Goal: Contribute content: Contribute content

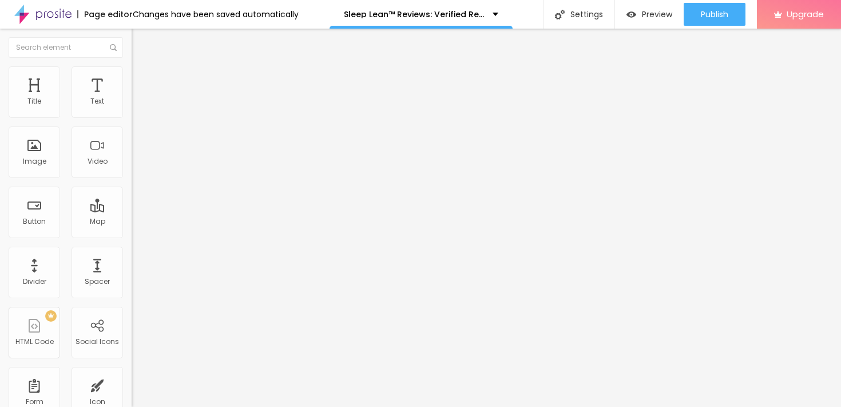
click at [137, 165] on icon "button" at bounding box center [139, 162] width 5 height 5
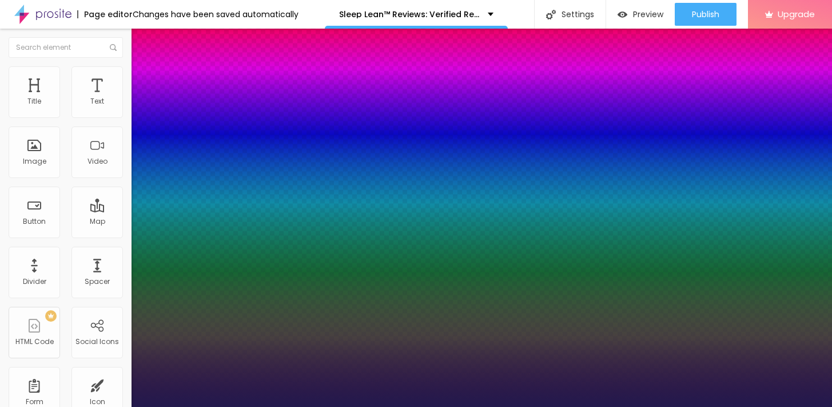
type input "1"
type input "60"
type input "1"
type input "61"
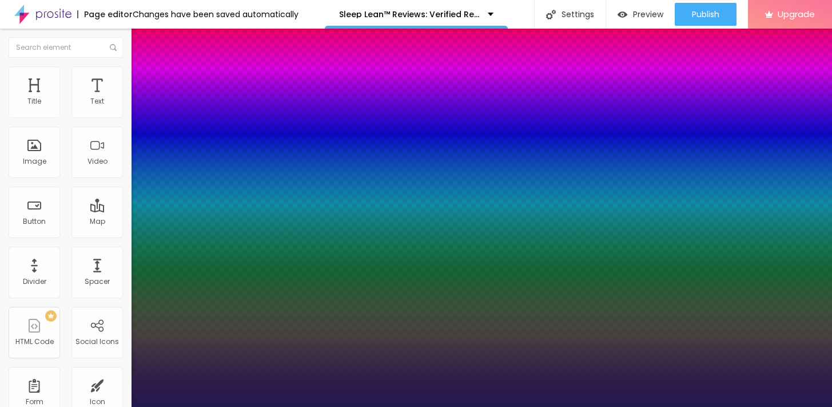
type input "61"
type input "1"
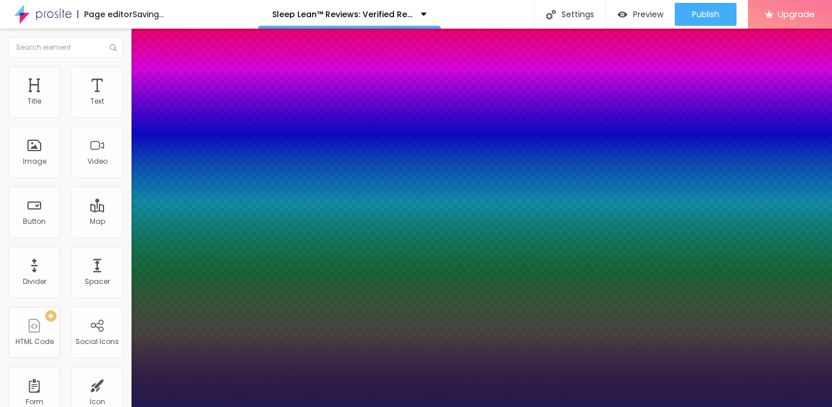
type input "62"
type input "1"
type input "63"
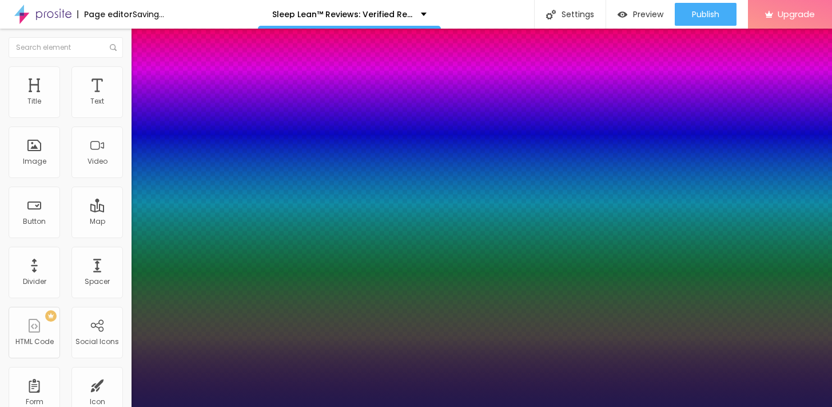
type input "1"
type input "64"
type input "1"
type input "65"
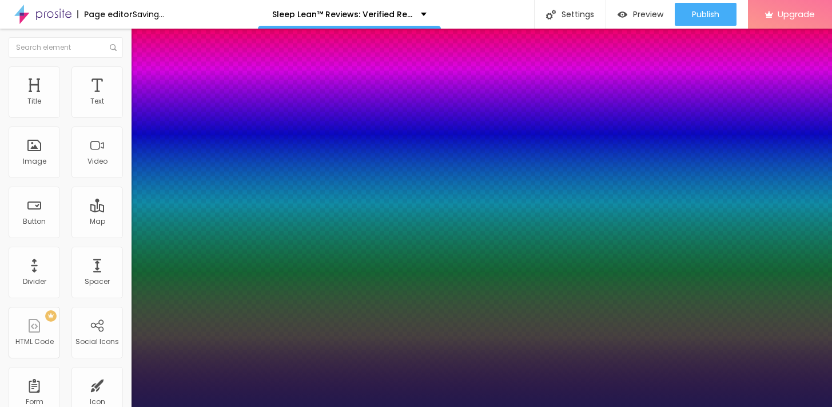
type input "65"
type input "1"
type input "66"
type input "1"
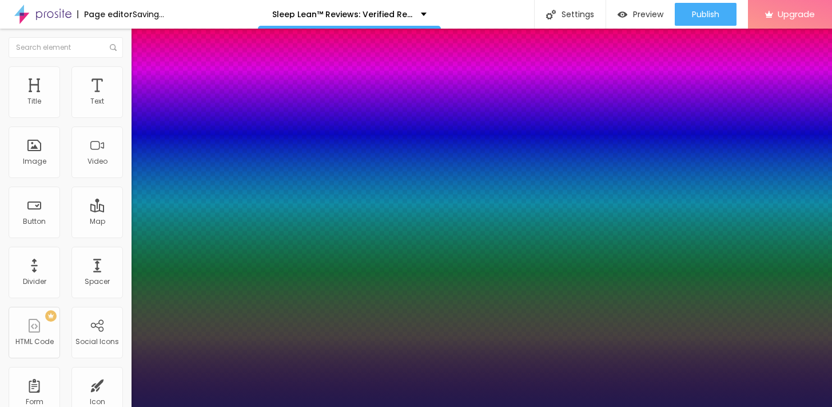
type input "67"
type input "1"
type input "68"
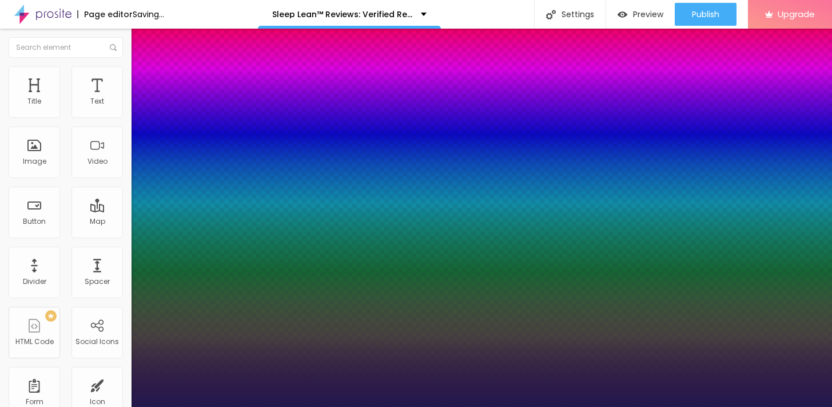
type input "1"
type input "69"
type input "1"
type input "71"
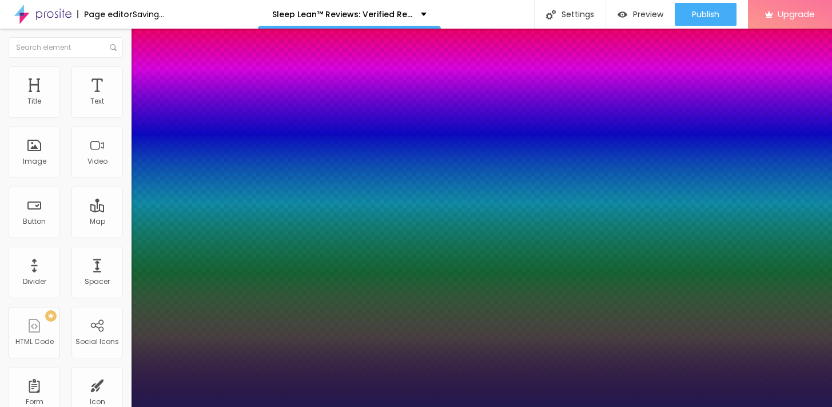
type input "71"
type input "1"
type input "73"
type input "1"
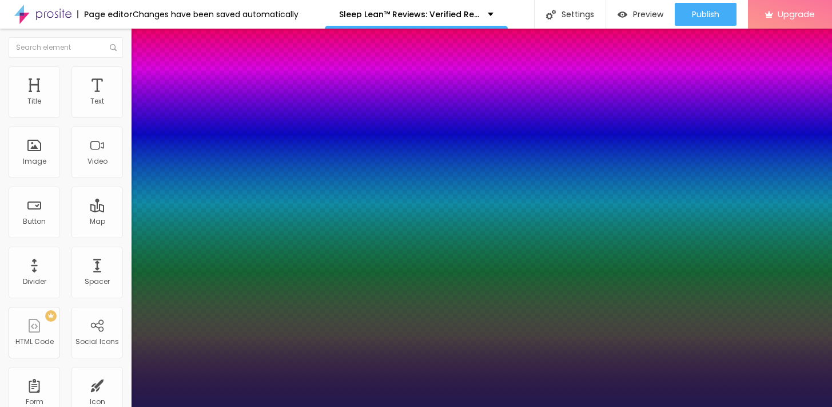
type input "74"
type input "1"
type input "75"
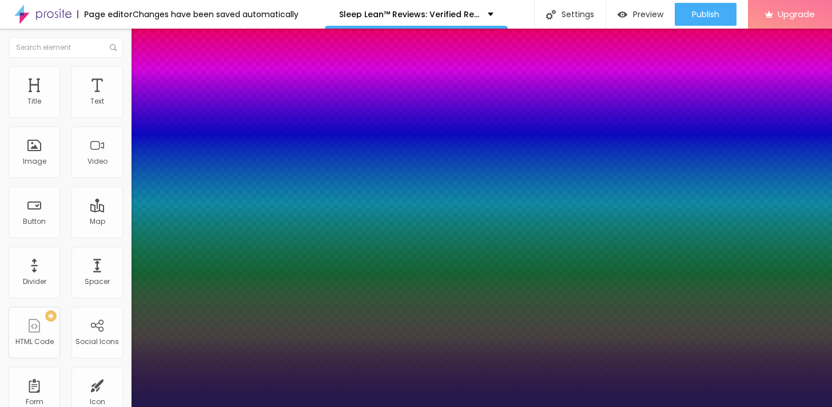
type input "1"
type input "76"
type input "1"
type input "77"
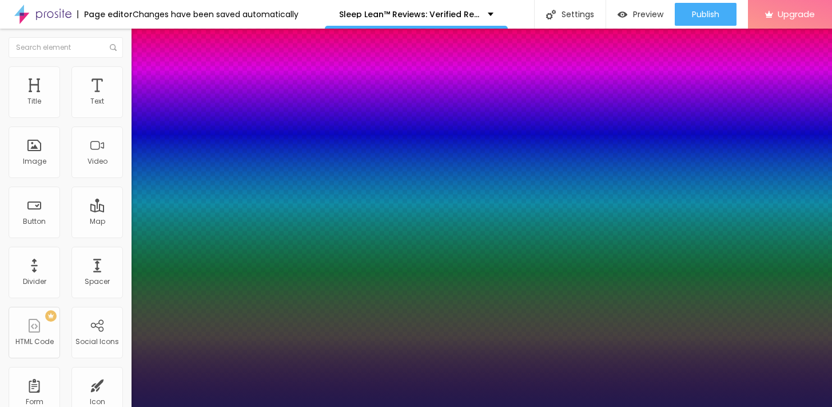
type input "77"
type input "1"
type input "78"
type input "1"
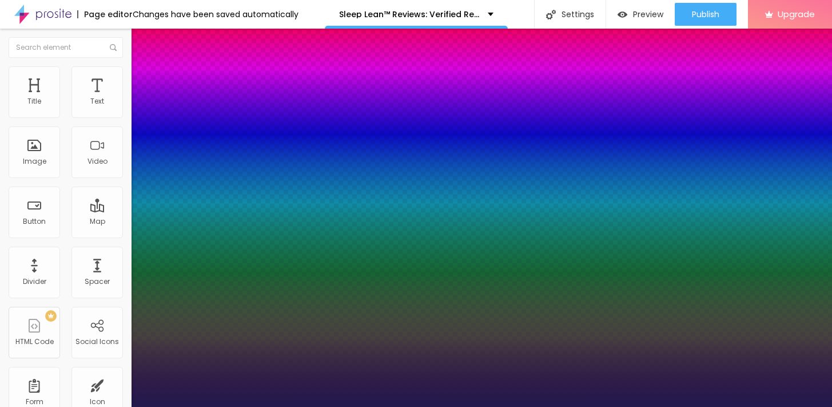
type input "79"
type input "1"
type input "80"
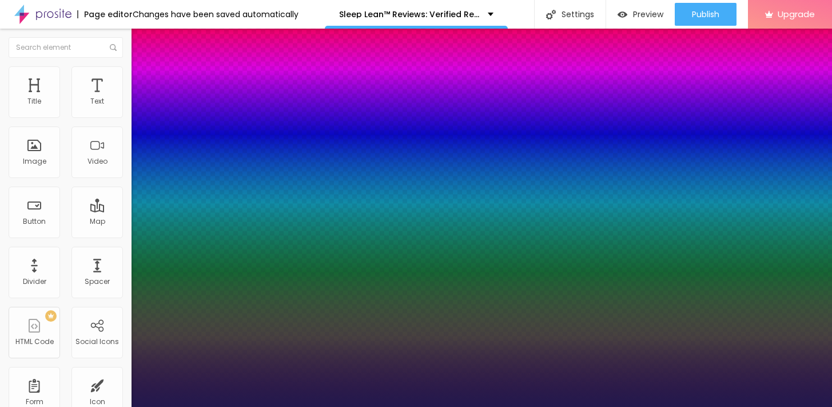
type input "1"
type input "81"
type input "1"
type input "82"
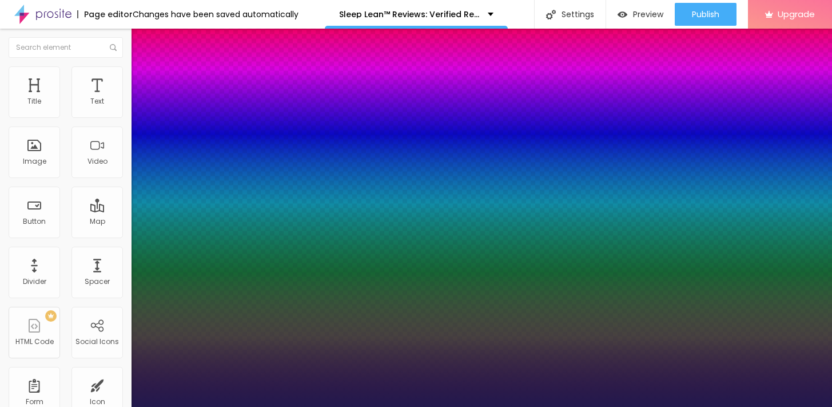
type input "82"
type input "1"
type input "83"
type input "1"
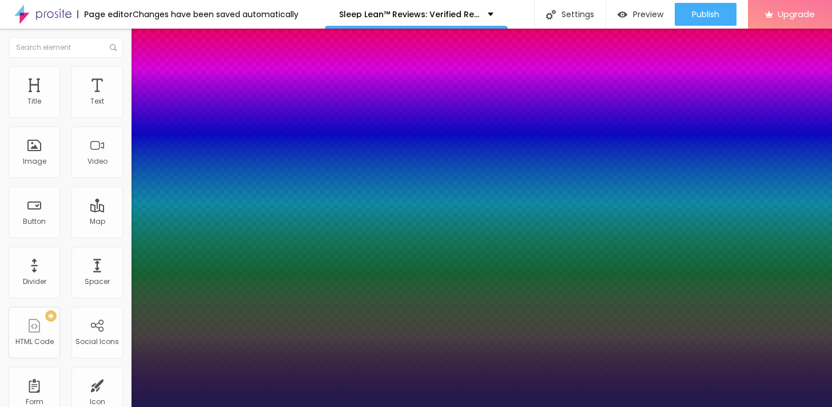
type input "84"
type input "1"
type input "85"
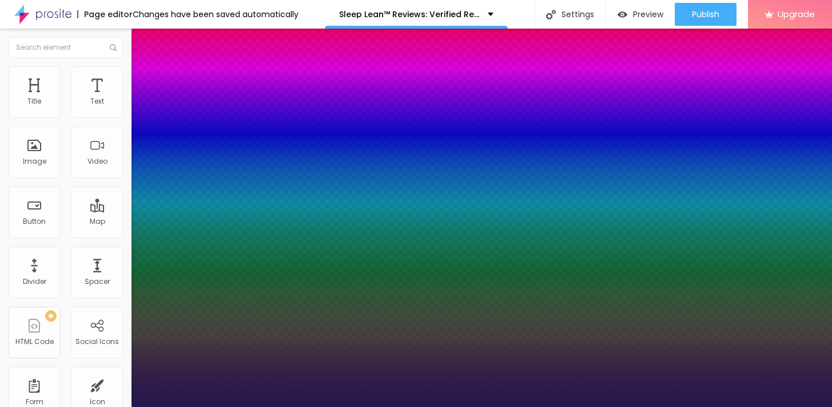
type input "1"
type input "86"
type input "1"
type input "87"
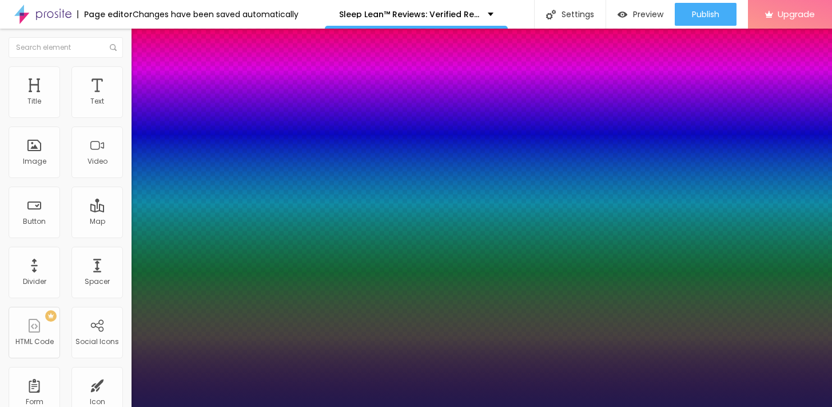
type input "87"
type input "1"
type input "88"
type input "1"
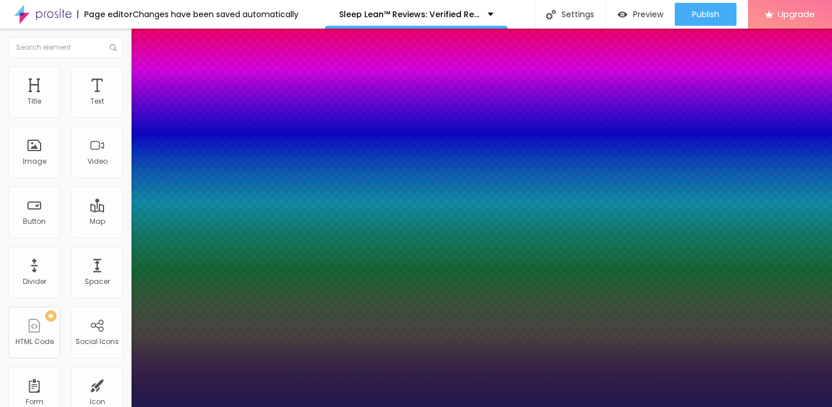
type input "89"
type input "1"
type input "90"
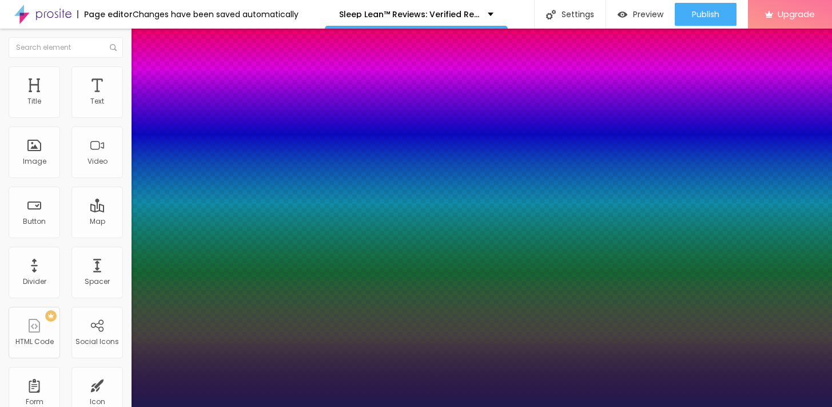
type input "1"
type input "91"
type input "1"
type input "90"
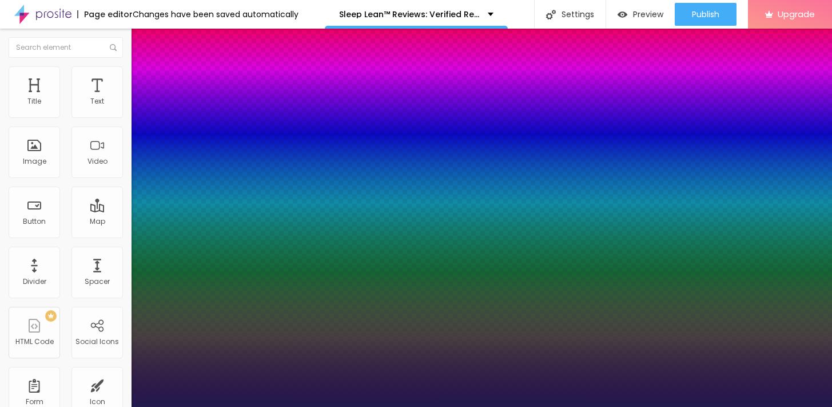
type input "90"
type input "1"
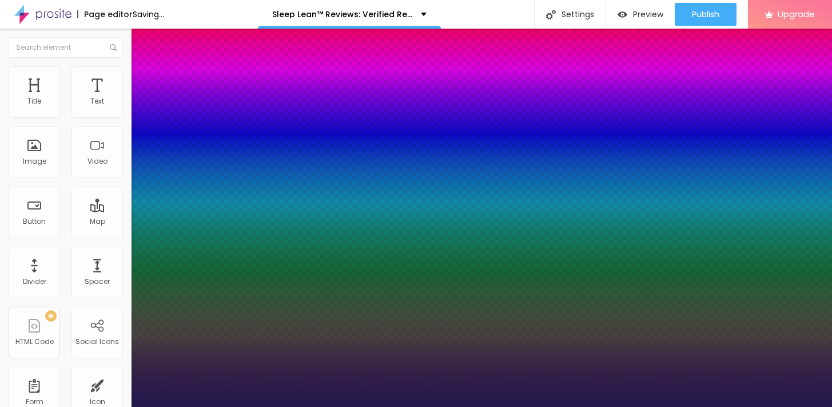
drag, startPoint x: 194, startPoint y: 321, endPoint x: 220, endPoint y: 321, distance: 25.7
type input "90"
type input "1"
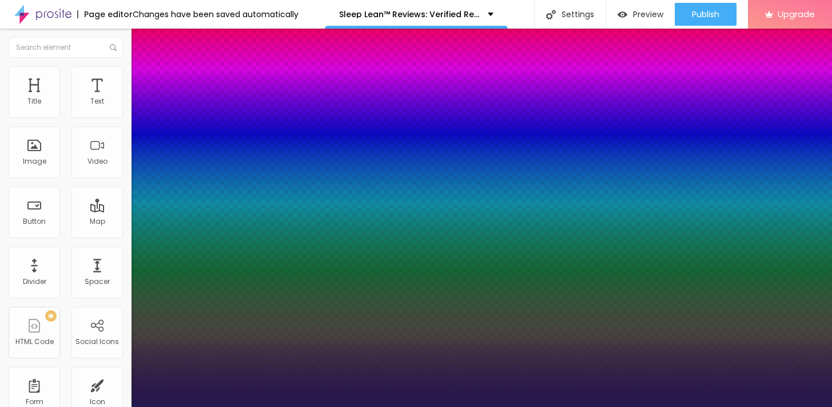
click at [376, 406] on div at bounding box center [416, 407] width 832 height 0
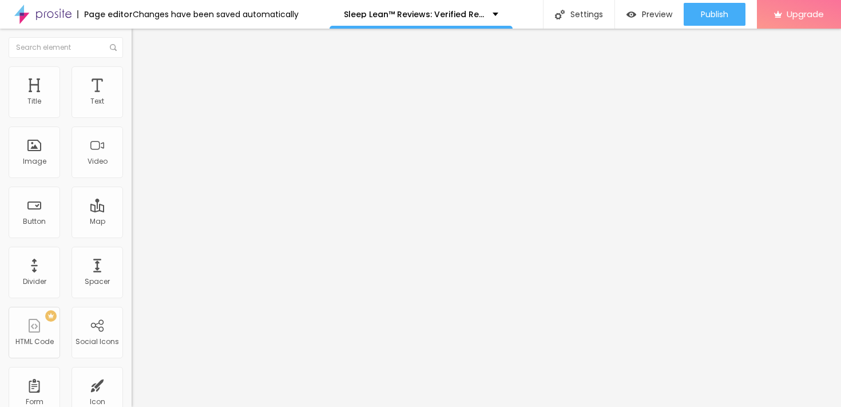
click at [136, 166] on icon "button" at bounding box center [139, 162] width 7 height 7
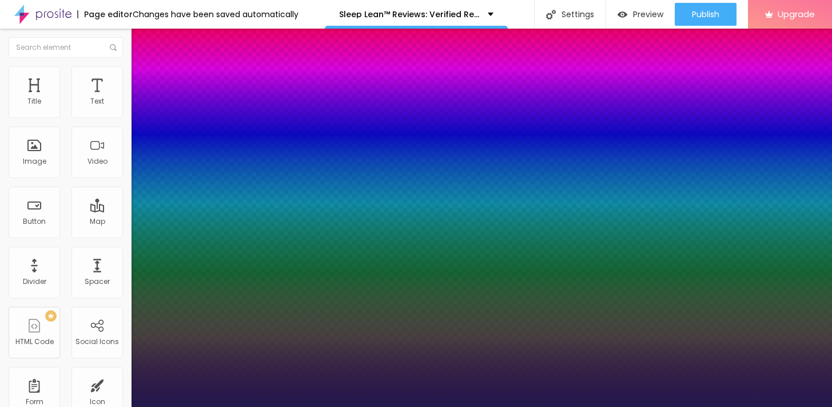
type input "1"
type input "89"
type input "1"
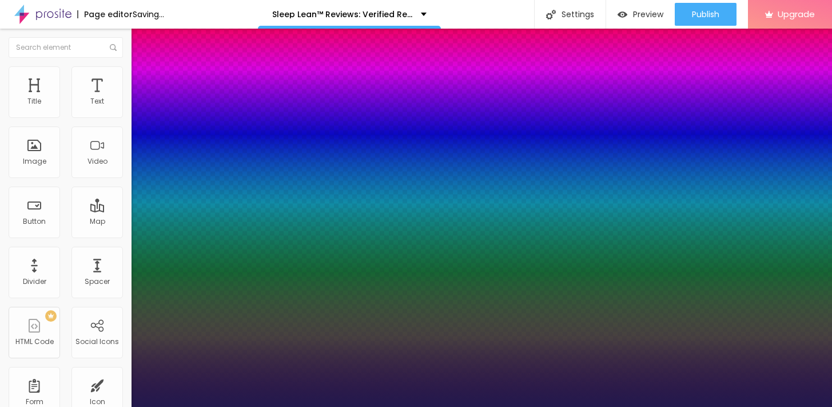
type input "88"
type input "1"
type input "87"
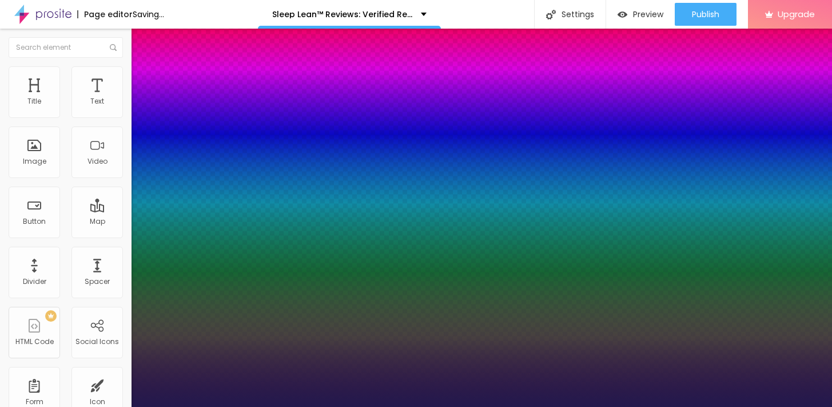
type input "1"
type input "86"
type input "1"
type input "85"
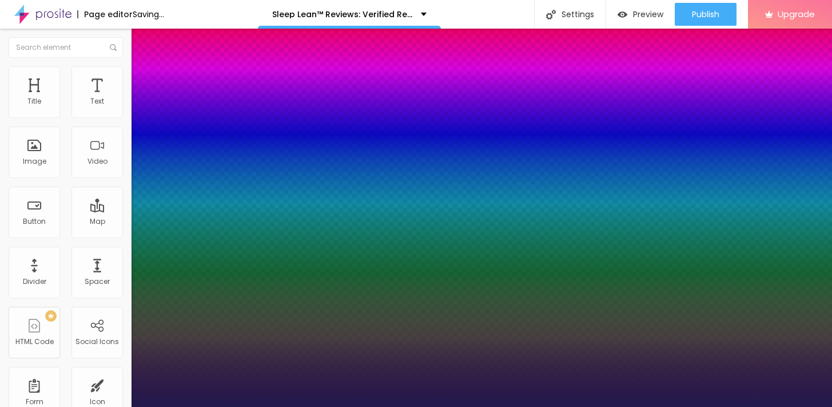
type input "85"
type input "1"
type input "84"
type input "1"
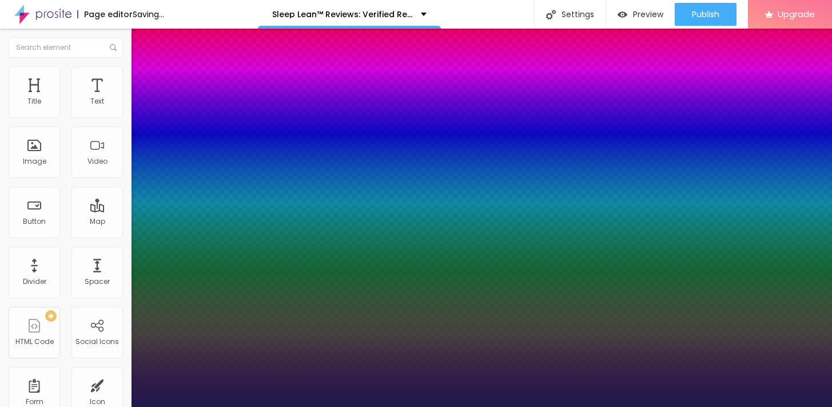
type input "85"
type input "1"
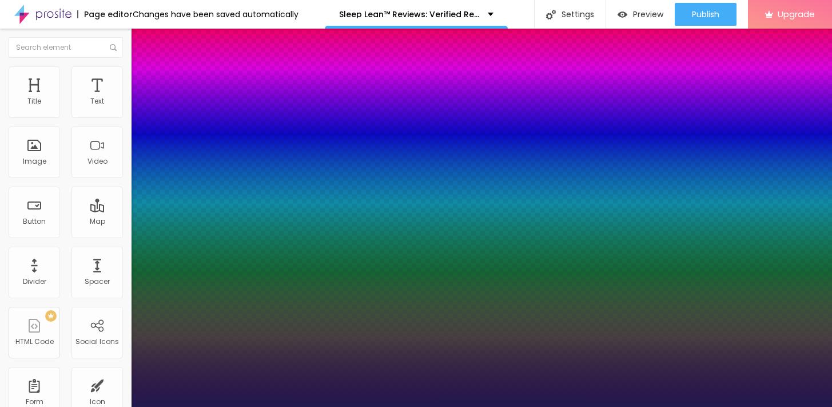
type input "86"
type input "1"
type input "87"
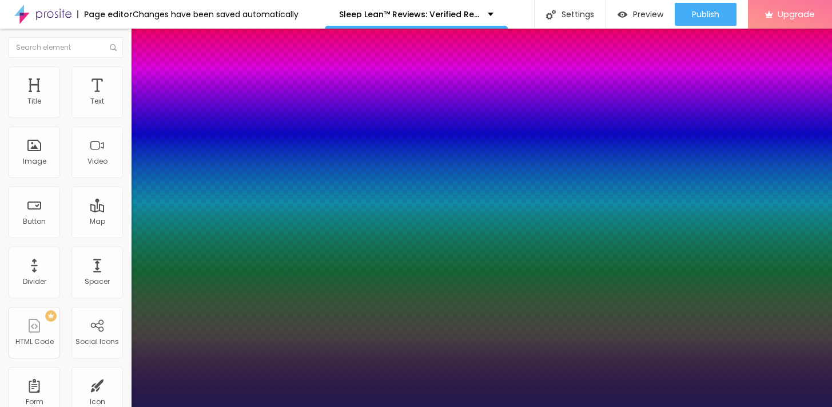
type input "1"
type input "87"
click at [462, 406] on div at bounding box center [416, 407] width 832 height 0
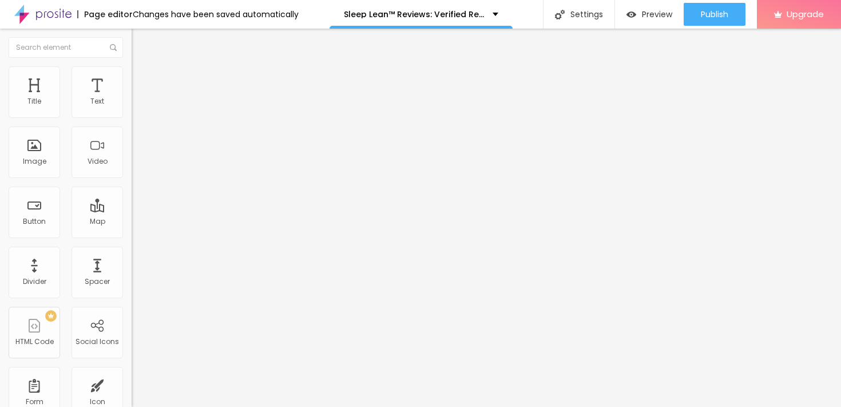
click at [140, 42] on div "Edit Title" at bounding box center [165, 41] width 51 height 9
click at [140, 43] on div "Edit Title" at bounding box center [165, 41] width 51 height 9
click at [132, 98] on span "Add image" at bounding box center [155, 94] width 47 height 10
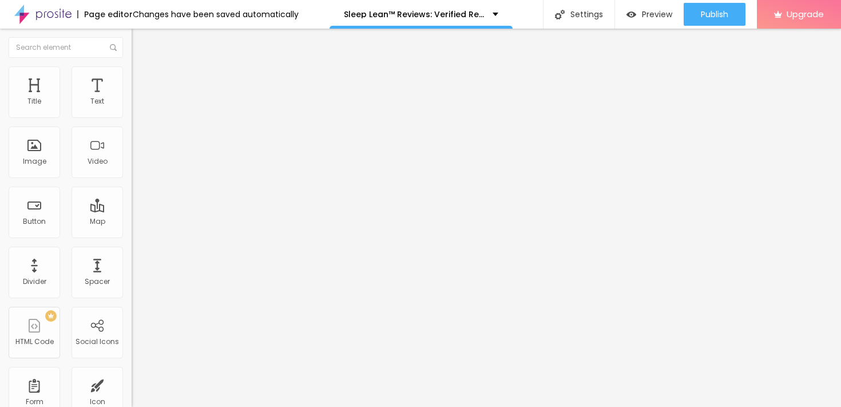
click at [132, 234] on input "https://" at bounding box center [200, 228] width 137 height 11
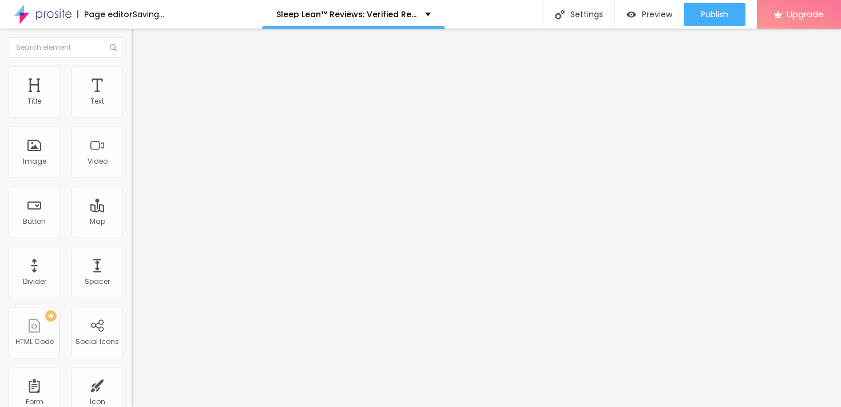
paste input "[DOMAIN_NAME][URL]"
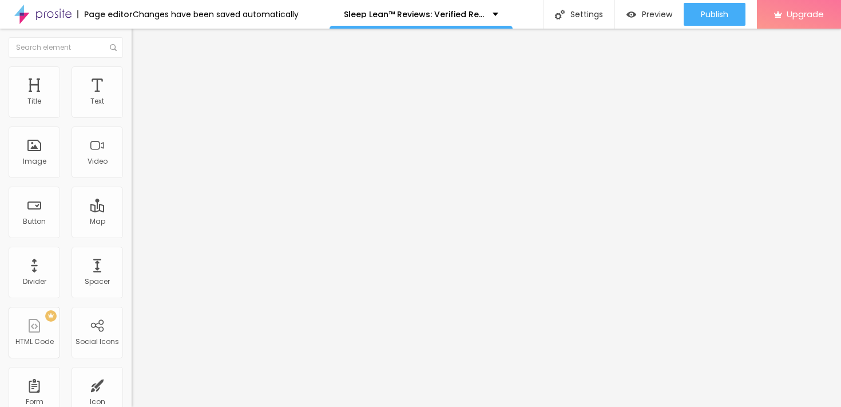
type input "[URL][DOMAIN_NAME]"
click at [132, 74] on img at bounding box center [137, 71] width 10 height 10
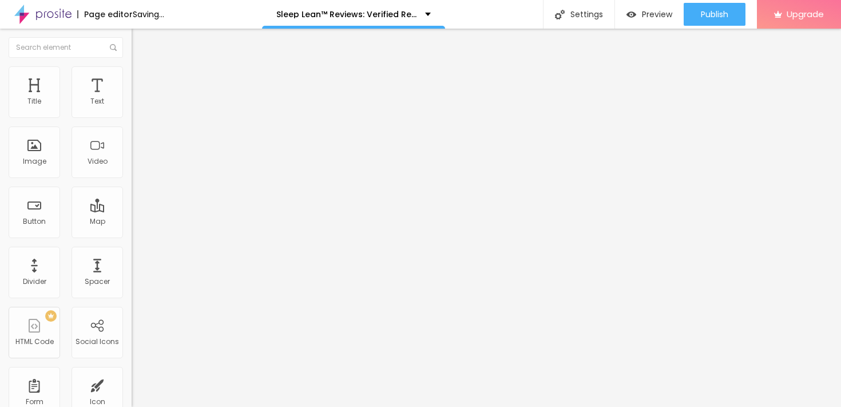
type input "50"
click at [132, 117] on input "range" at bounding box center [169, 112] width 74 height 9
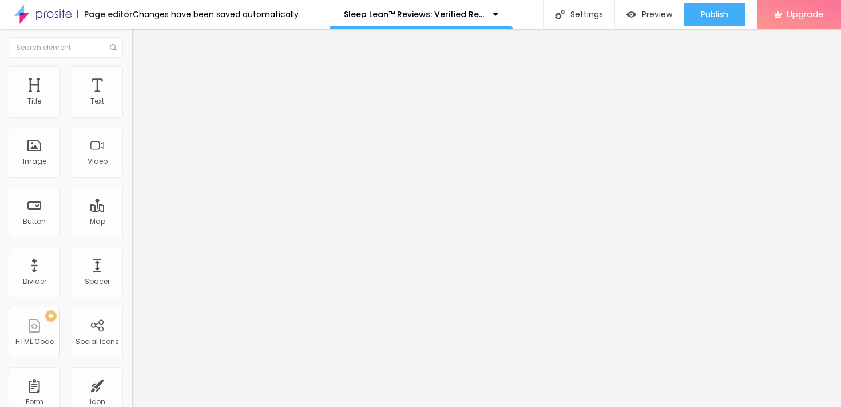
click at [140, 38] on div "Edit Image" at bounding box center [170, 41] width 60 height 9
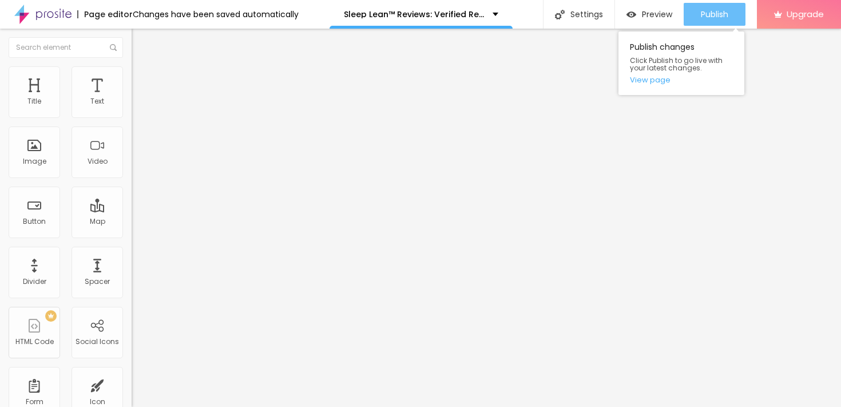
click at [711, 17] on span "Publish" at bounding box center [713, 14] width 27 height 9
click at [723, 14] on span "Publish" at bounding box center [713, 14] width 27 height 9
click at [662, 80] on link "View page" at bounding box center [681, 79] width 103 height 7
